Goal: Transaction & Acquisition: Purchase product/service

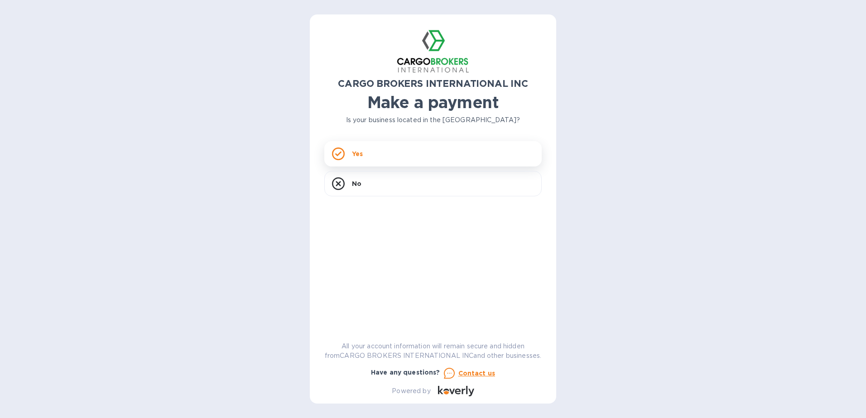
click at [424, 153] on div "Yes" at bounding box center [432, 153] width 217 height 25
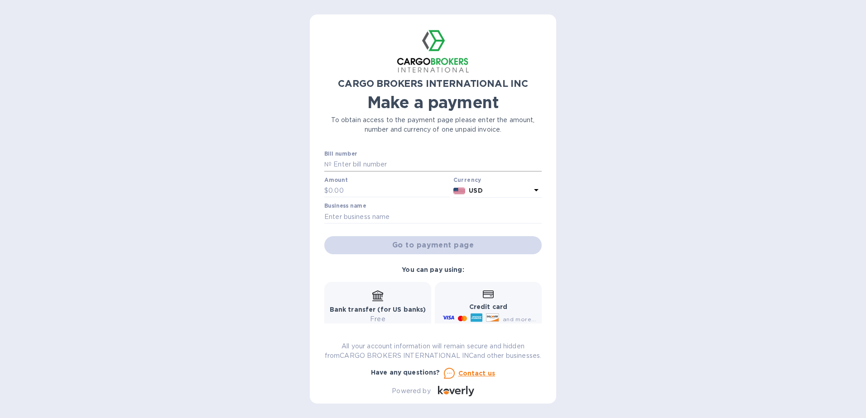
click at [418, 166] on input "text" at bounding box center [436, 165] width 210 height 14
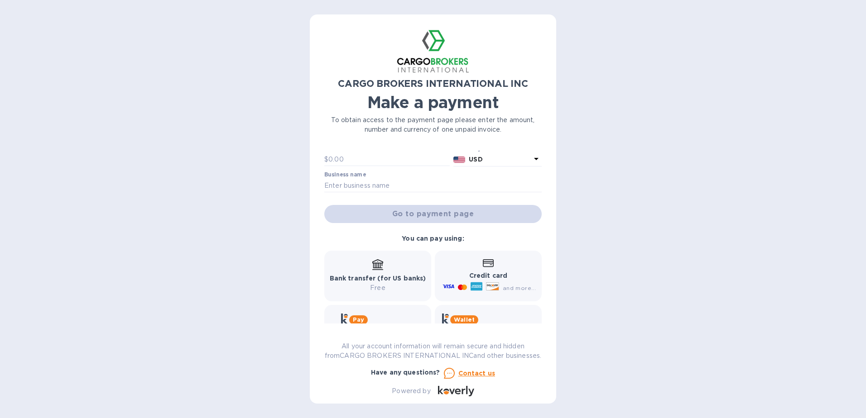
scroll to position [78, 0]
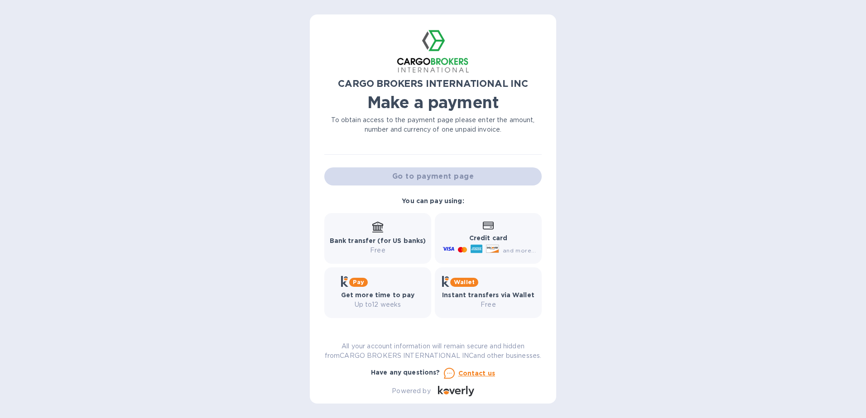
click at [384, 237] on b "Bank transfer (for US banks)" at bounding box center [378, 240] width 96 height 7
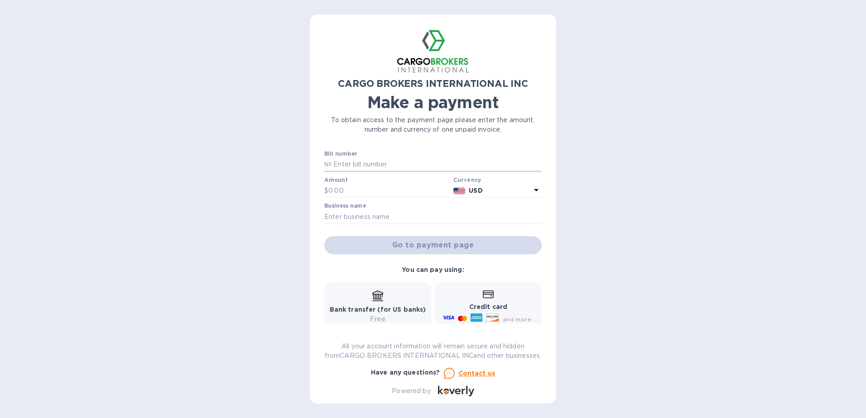
click at [399, 167] on input "text" at bounding box center [436, 165] width 210 height 14
type input "2222"
click at [399, 186] on input "text" at bounding box center [388, 191] width 121 height 14
type input "12,500"
click at [392, 219] on input "text" at bounding box center [432, 217] width 217 height 14
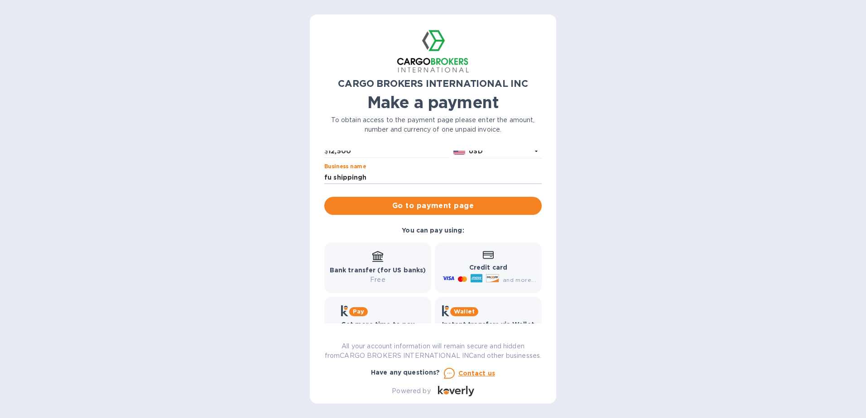
scroll to position [78, 0]
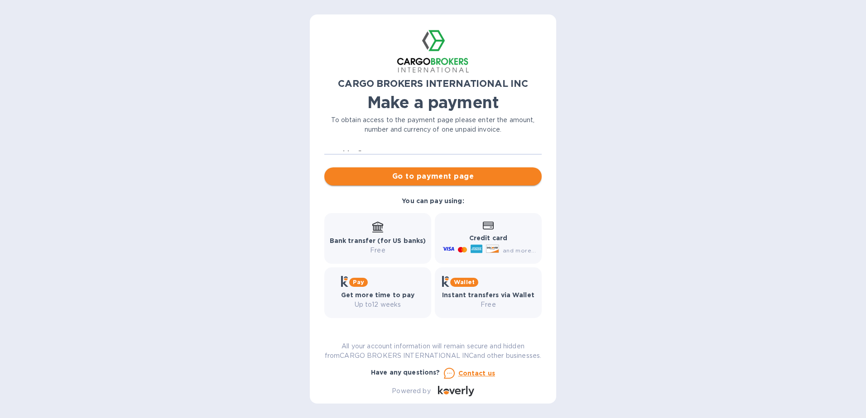
type input "fu shippingh"
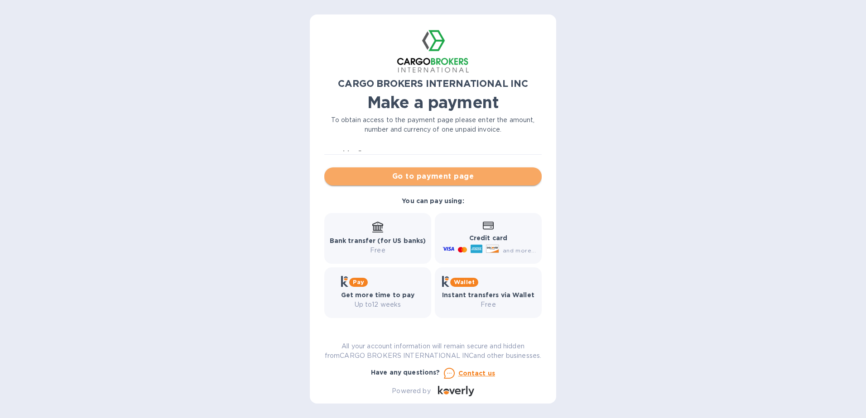
click at [440, 171] on span "Go to payment page" at bounding box center [432, 176] width 203 height 11
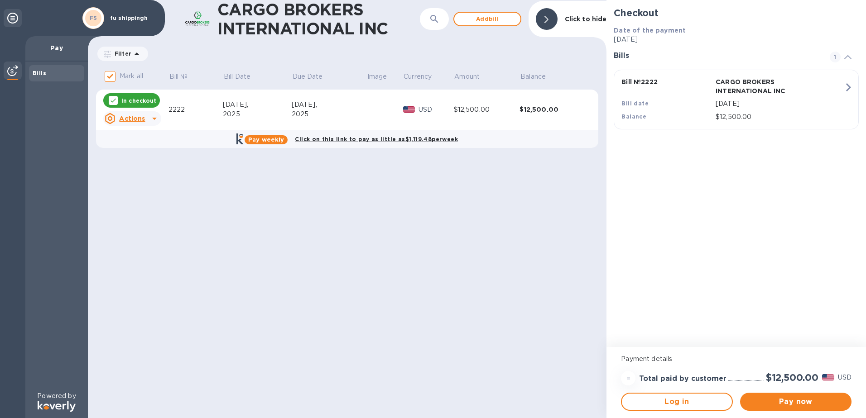
click at [842, 84] on icon "button" at bounding box center [848, 87] width 16 height 16
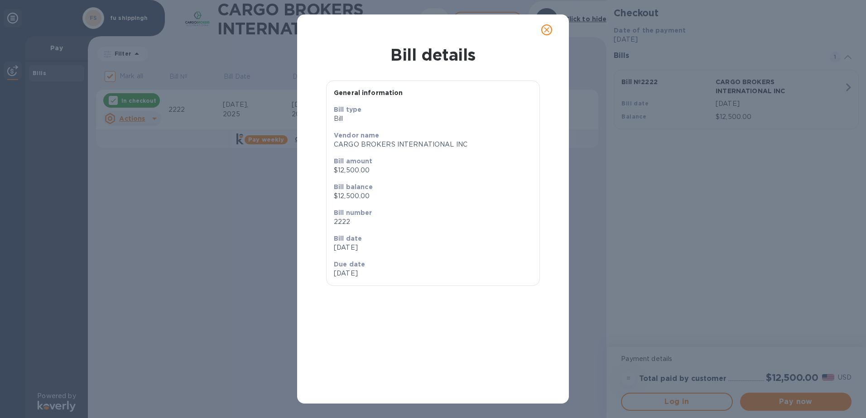
click at [548, 31] on icon "close" at bounding box center [546, 29] width 5 height 5
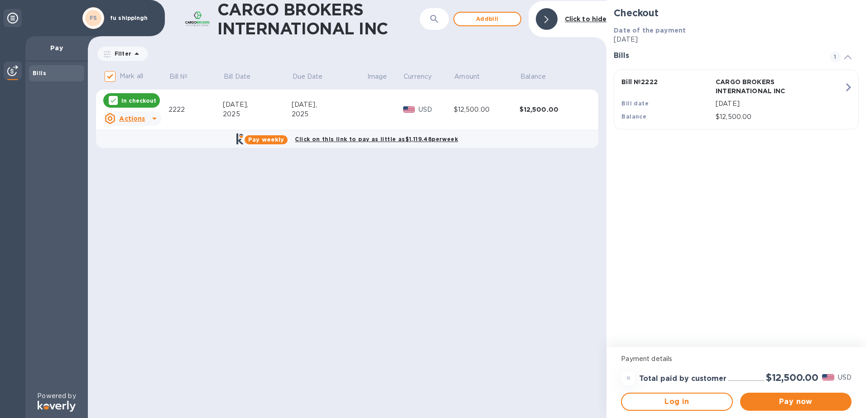
click at [152, 116] on icon at bounding box center [154, 118] width 11 height 11
click at [11, 21] on div at bounding box center [433, 209] width 866 height 418
click at [793, 399] on span "Pay now" at bounding box center [795, 402] width 97 height 11
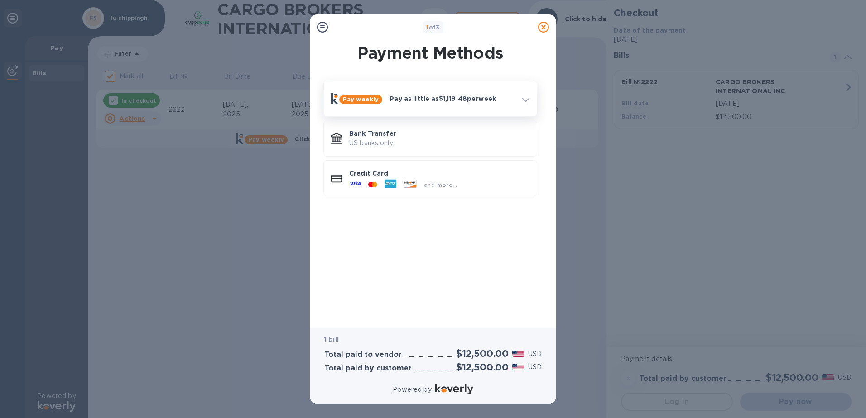
click at [461, 96] on p "Pay as little as $1,119.48 per week" at bounding box center [451, 98] width 125 height 9
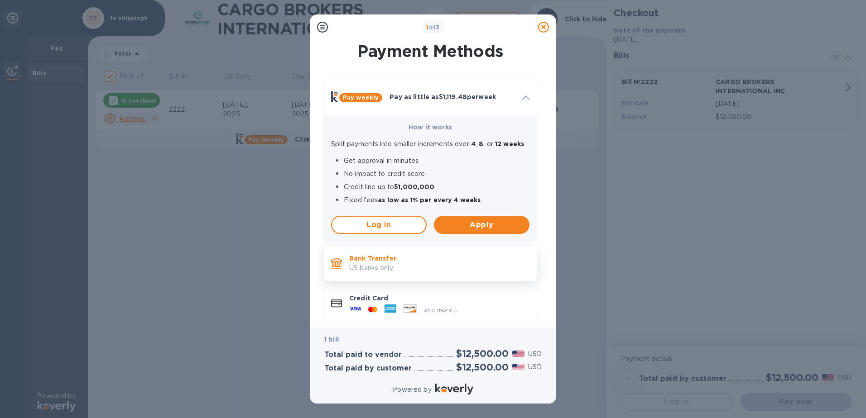
scroll to position [18, 0]
